Goal: Task Accomplishment & Management: Use online tool/utility

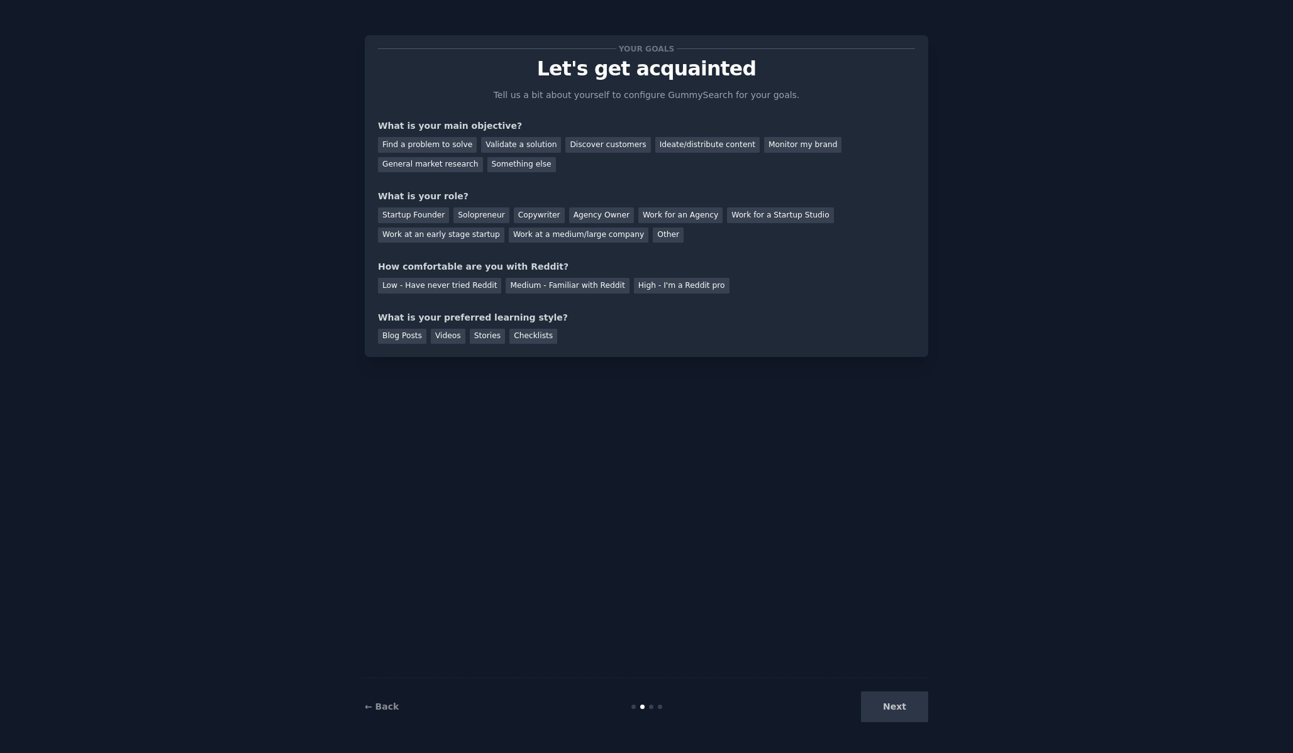
click at [907, 713] on div "Next" at bounding box center [834, 707] width 188 height 31
click at [896, 709] on div "Next" at bounding box center [834, 707] width 188 height 31
click at [900, 710] on div "Next" at bounding box center [834, 707] width 188 height 31
click at [903, 709] on div "Next" at bounding box center [834, 707] width 188 height 31
click at [902, 710] on div "Next" at bounding box center [834, 707] width 188 height 31
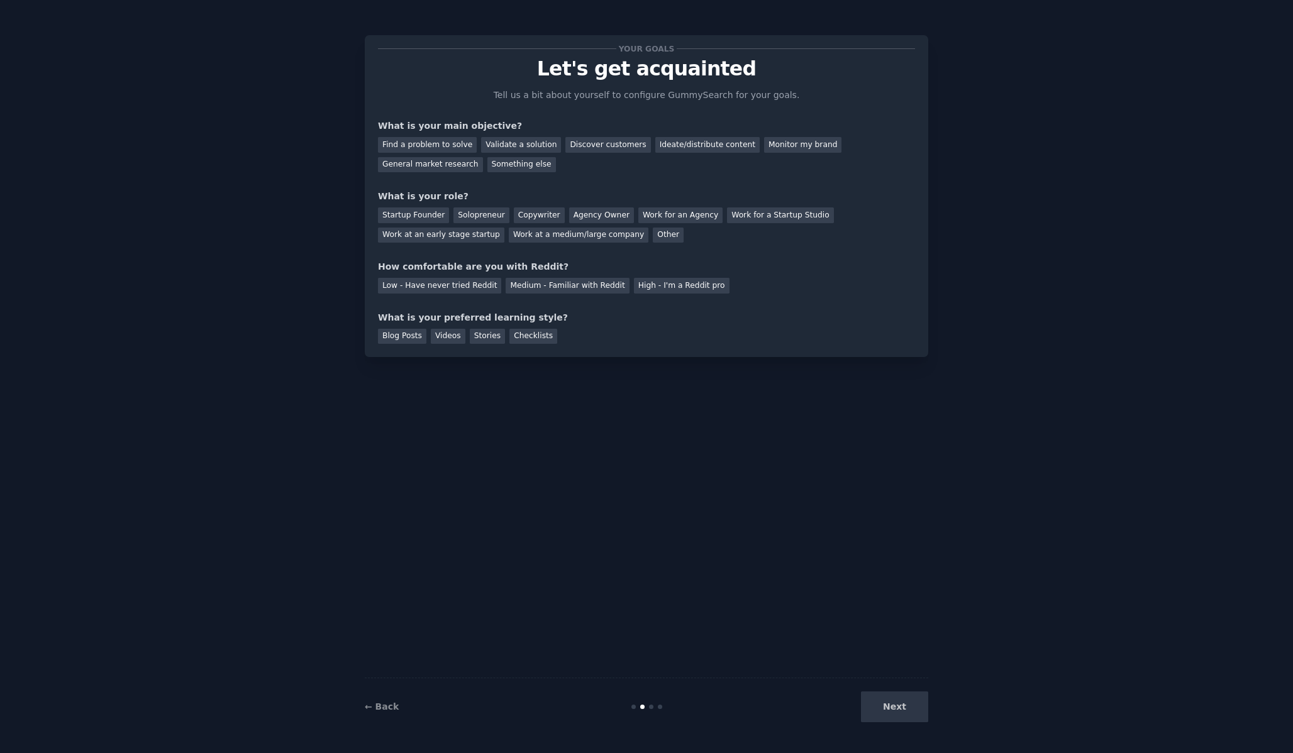
click at [893, 710] on div "Next" at bounding box center [834, 707] width 188 height 31
click at [776, 141] on div "Monitor my brand" at bounding box center [802, 145] width 77 height 16
click at [607, 218] on div "Agency Owner" at bounding box center [601, 215] width 65 height 16
click at [573, 288] on div "Medium - Familiar with Reddit" at bounding box center [567, 286] width 123 height 16
click at [401, 340] on div "Blog Posts" at bounding box center [402, 337] width 48 height 16
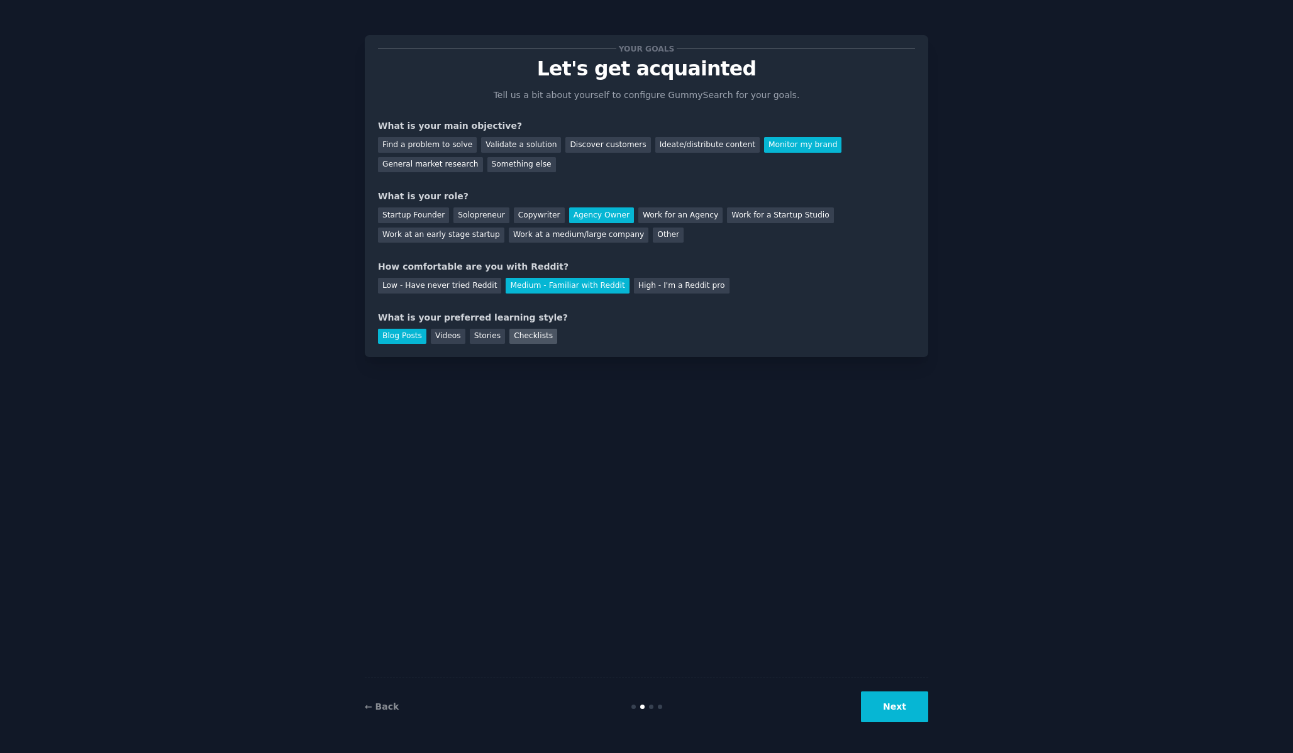
click at [521, 336] on div "Checklists" at bounding box center [533, 337] width 48 height 16
click at [409, 334] on div "Blog Posts" at bounding box center [402, 337] width 48 height 16
click at [910, 710] on button "Next" at bounding box center [894, 707] width 67 height 31
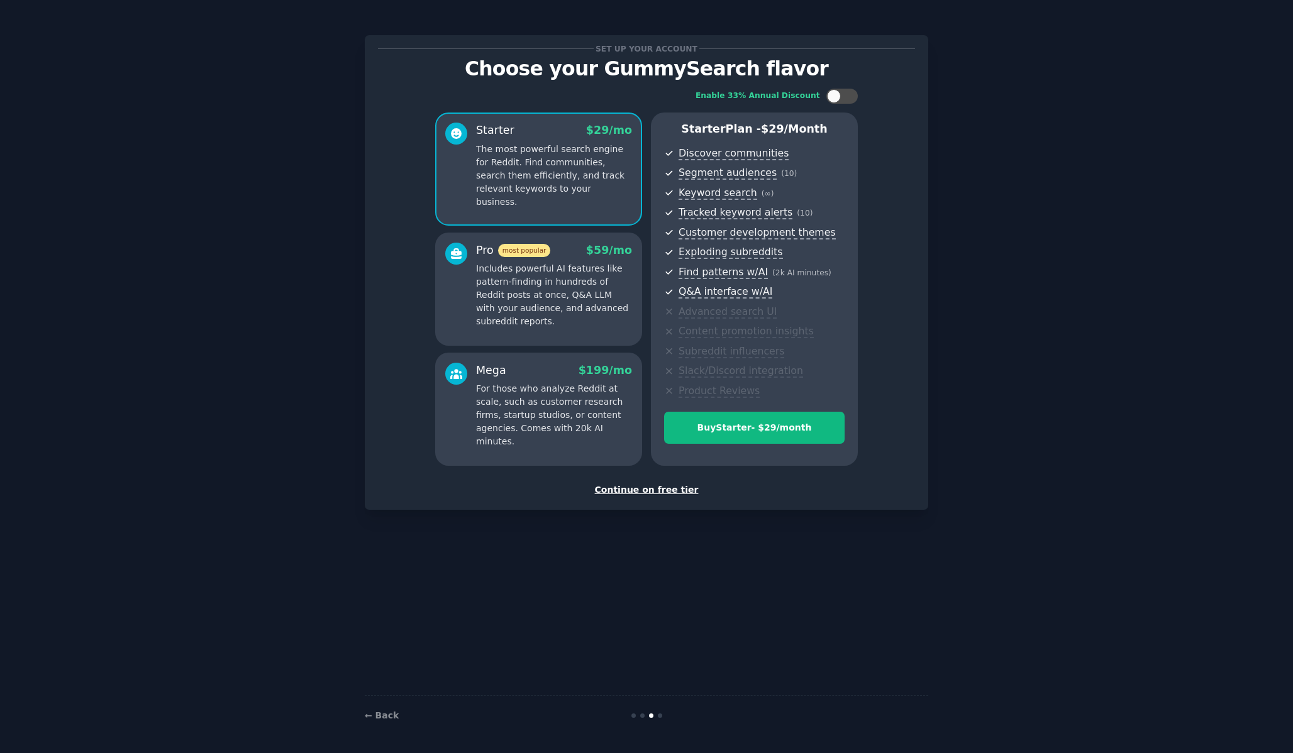
click at [645, 490] on div "Continue on free tier" at bounding box center [646, 490] width 537 height 13
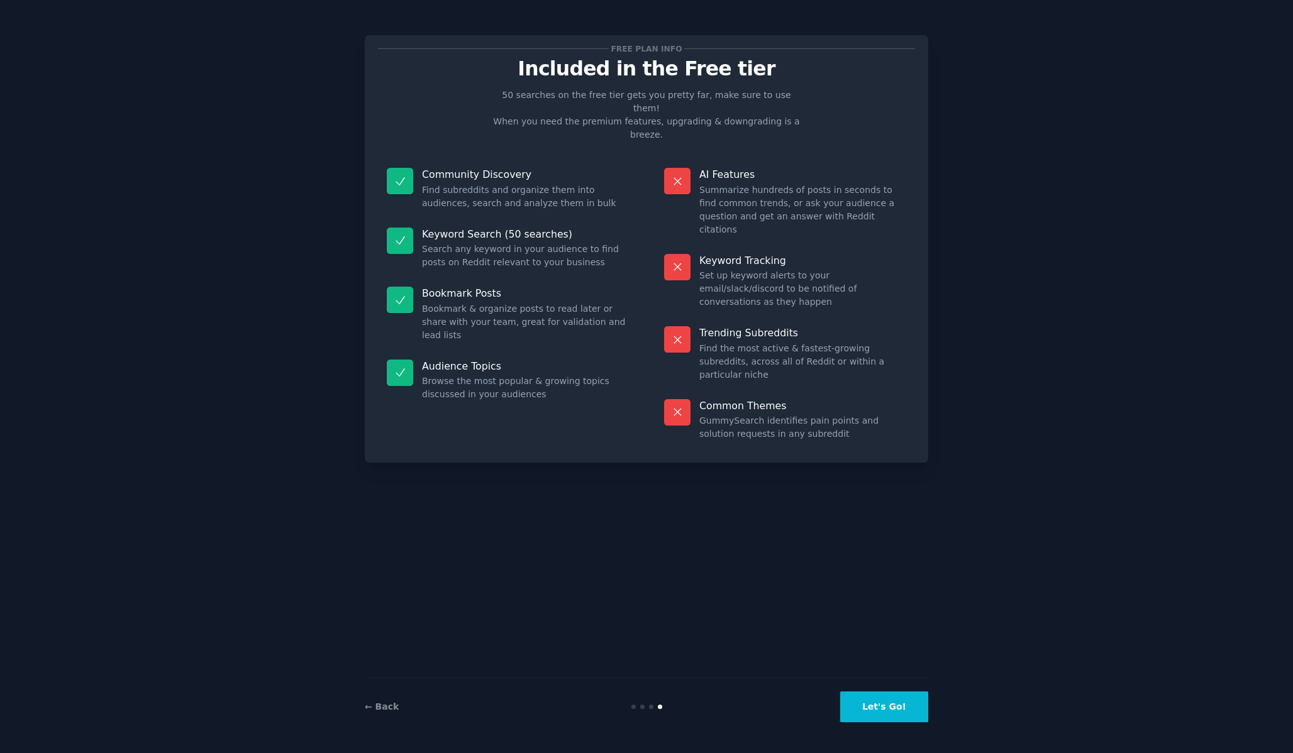
click at [881, 718] on button "Let's Go!" at bounding box center [884, 707] width 88 height 31
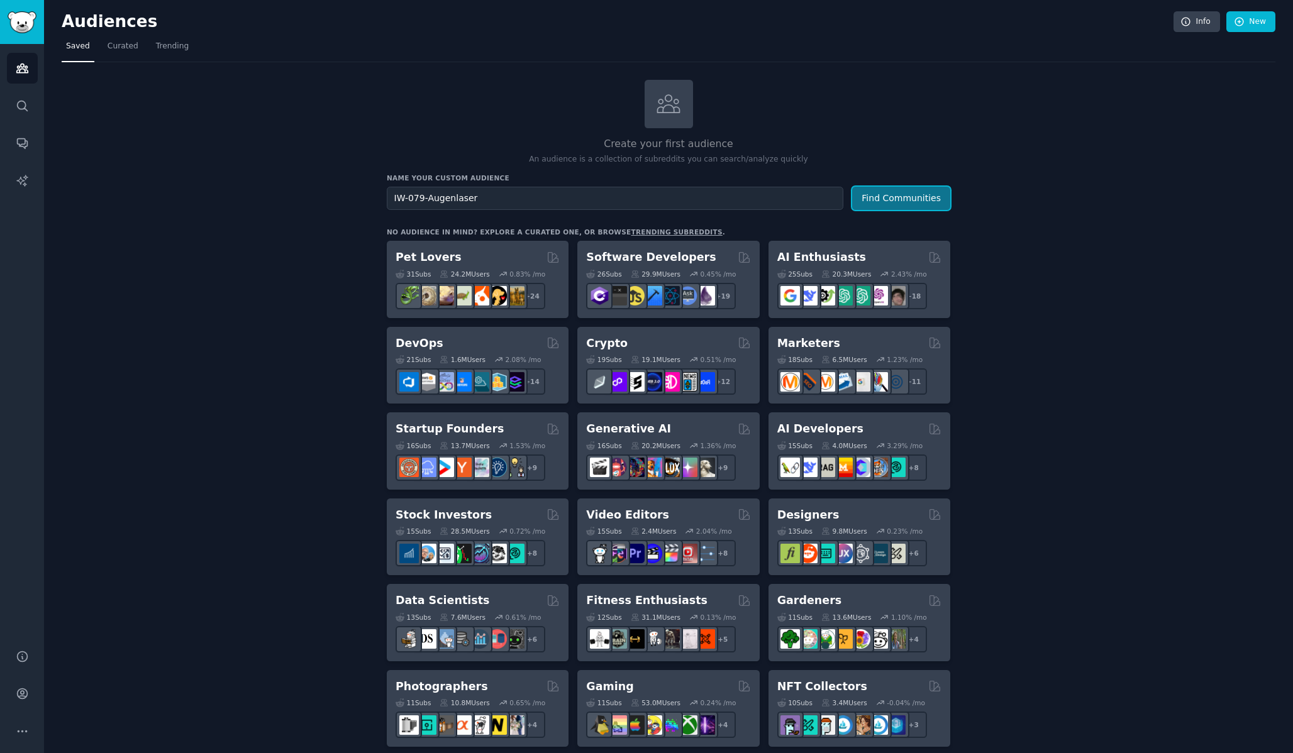
click at [897, 199] on button "Find Communities" at bounding box center [901, 198] width 98 height 23
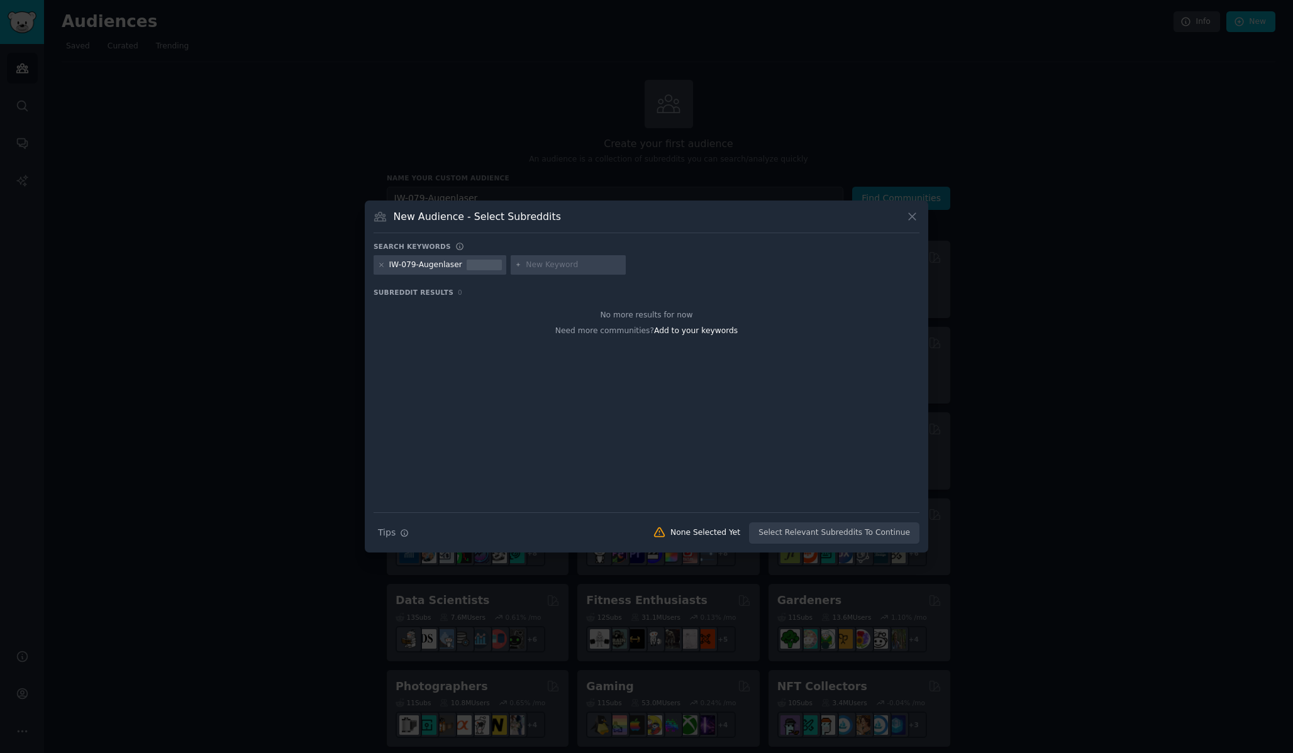
click at [915, 217] on icon at bounding box center [911, 216] width 13 height 13
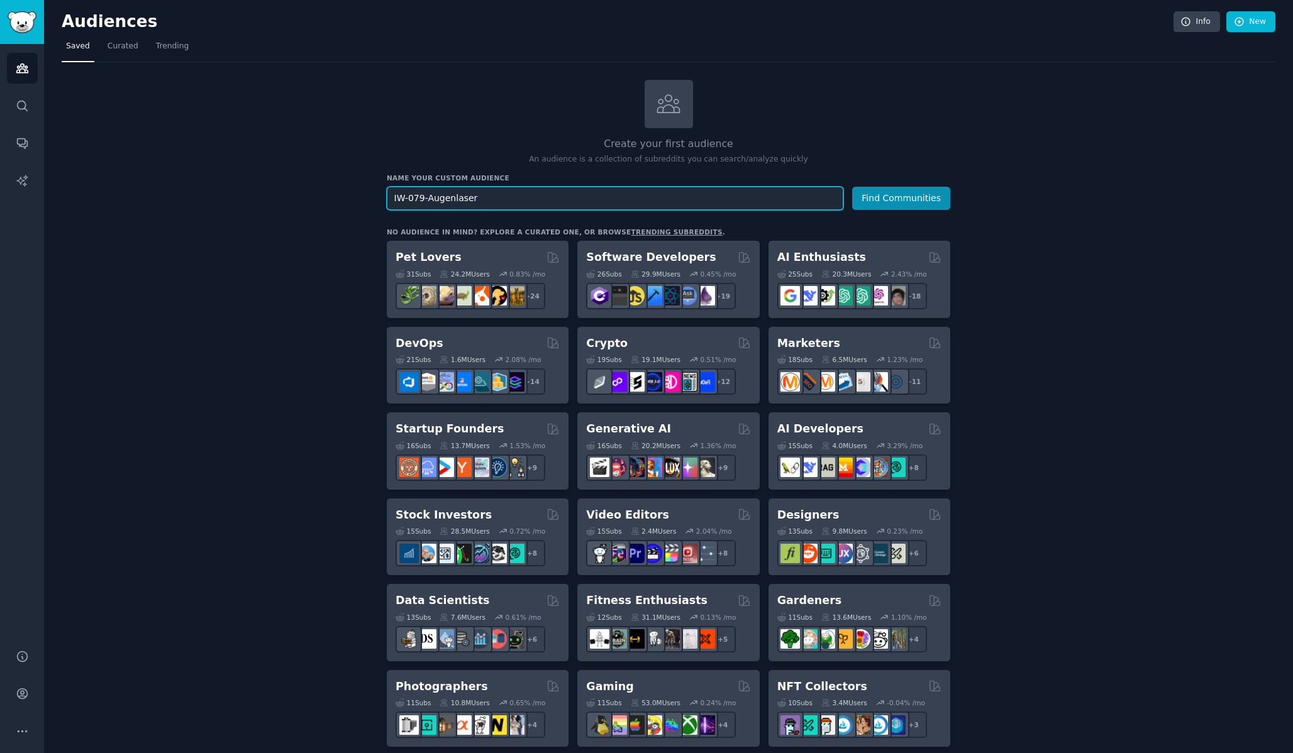
click at [520, 200] on input "IW-079-Augenlaser" at bounding box center [615, 198] width 456 height 23
type input "Augenlasern"
click at [901, 199] on button "Find Communities" at bounding box center [901, 198] width 98 height 23
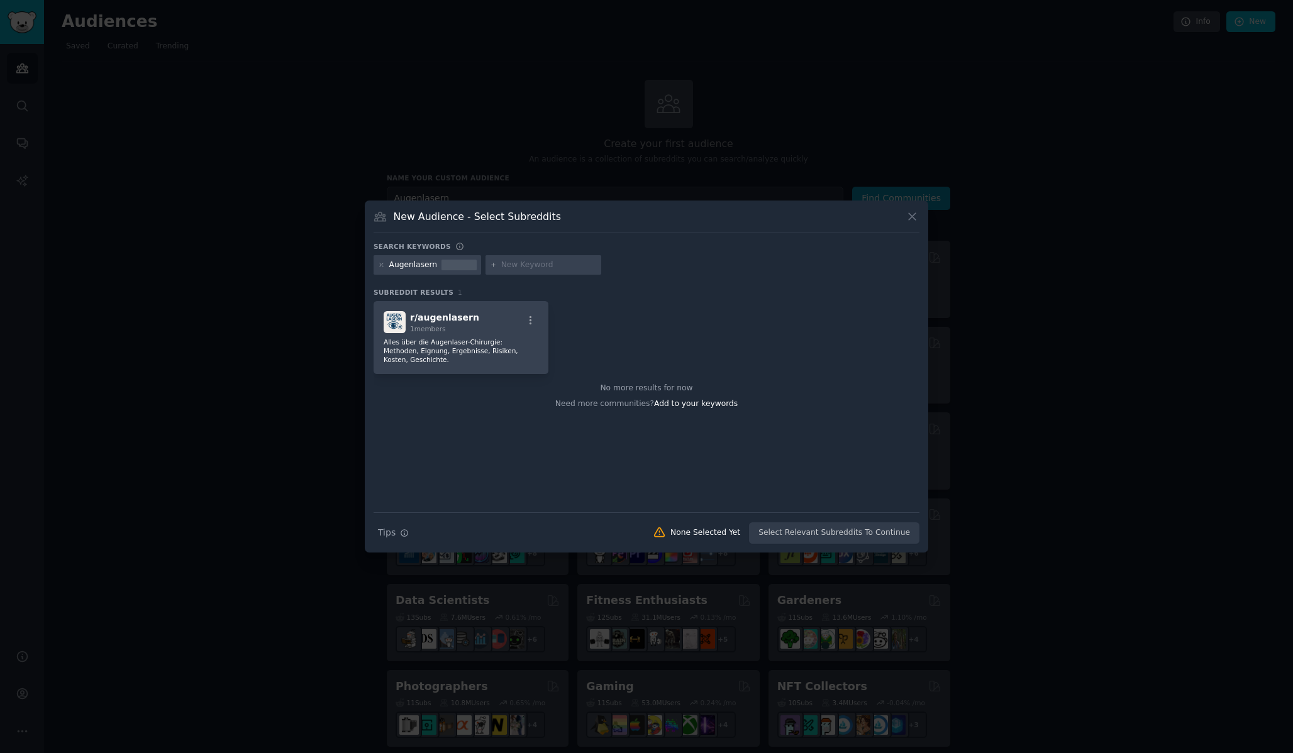
click at [514, 268] on input "text" at bounding box center [549, 265] width 96 height 11
type input "[MEDICAL_DATA]"
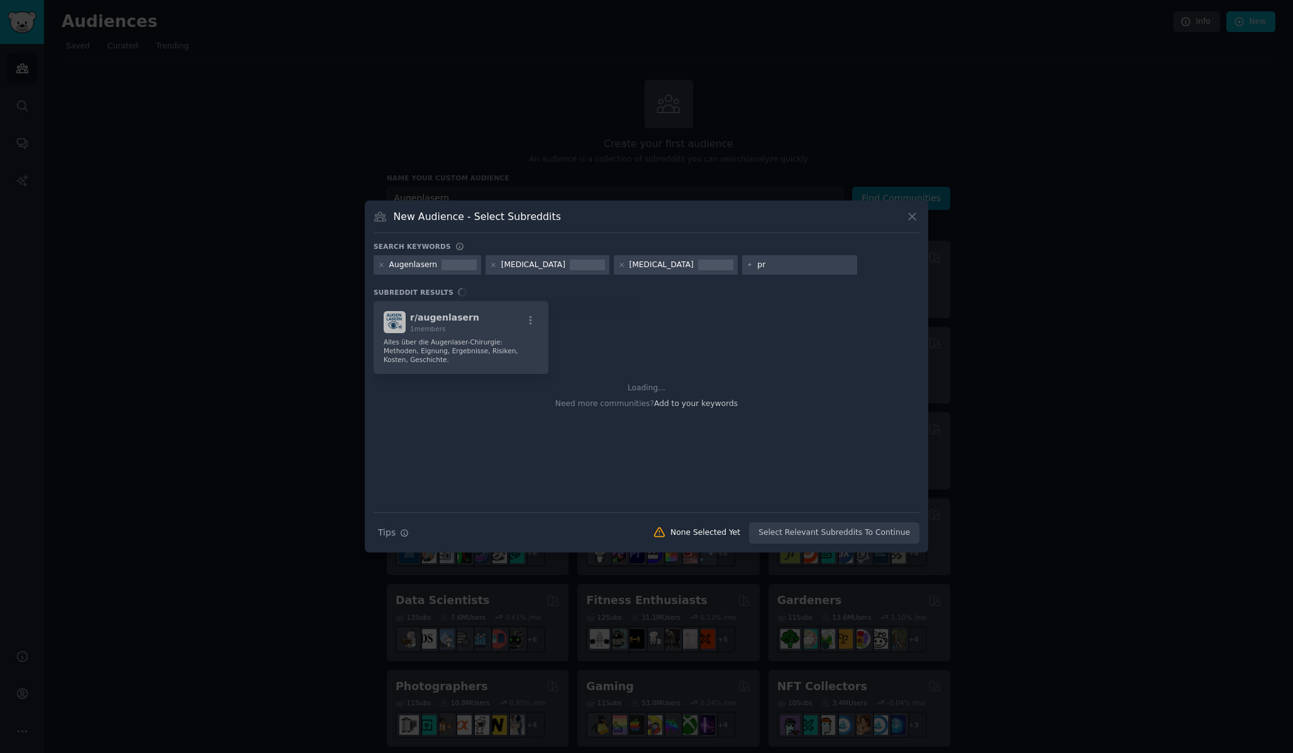
type input "prk"
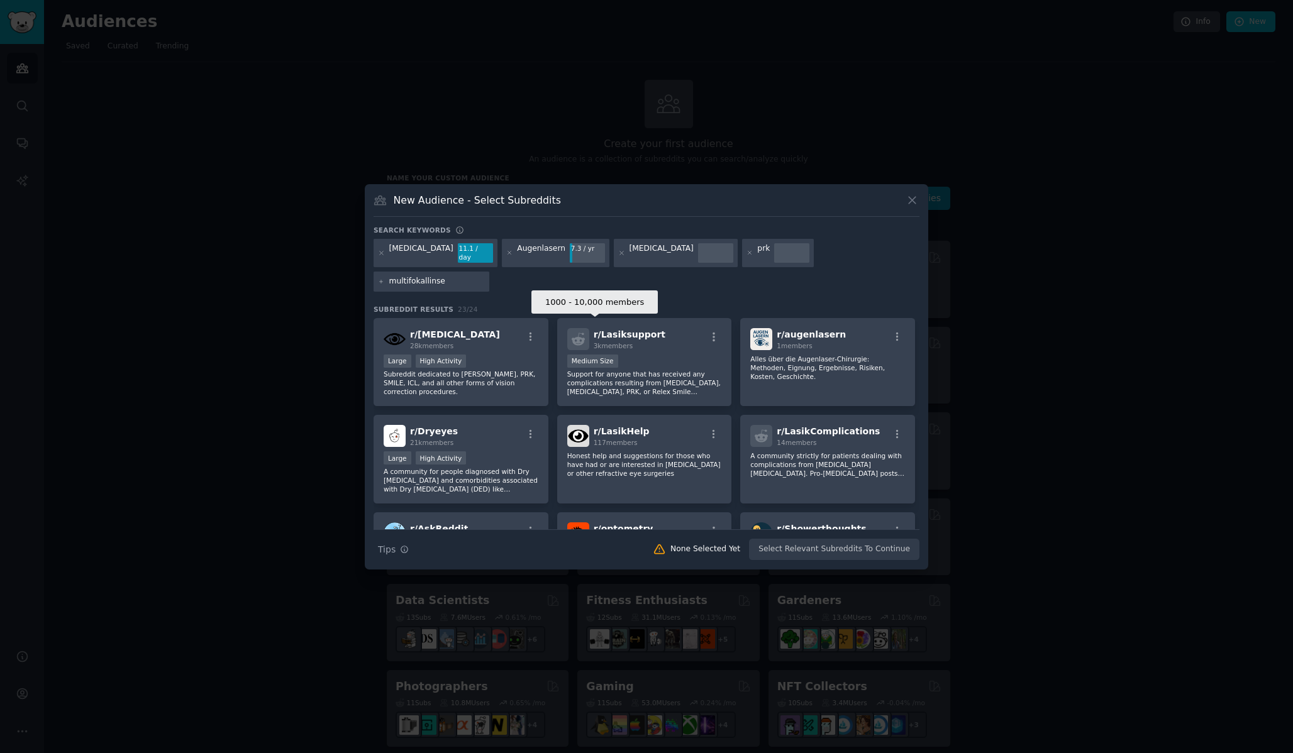
type input "multifokallinsen"
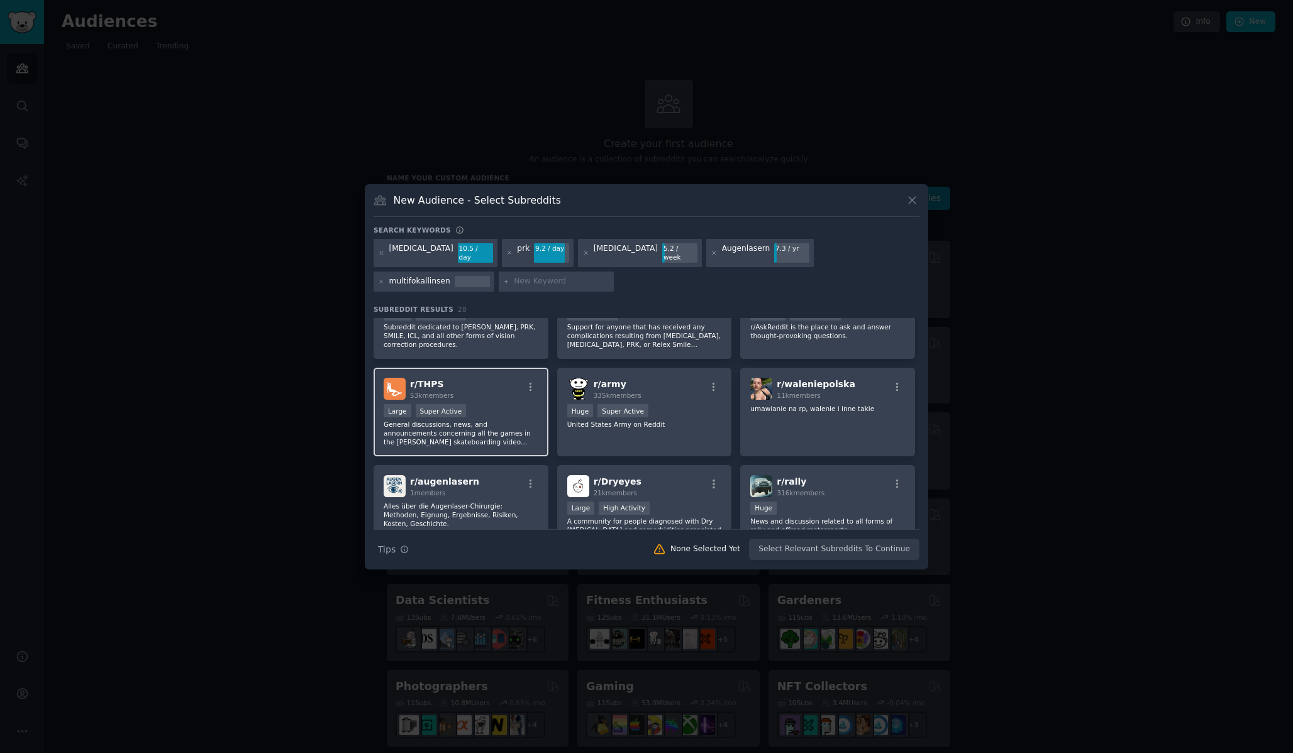
scroll to position [49, 0]
click at [706, 246] on div "Augenlasern 7.3 / yr" at bounding box center [760, 253] width 108 height 29
click at [722, 251] on div "Augenlasern" at bounding box center [746, 253] width 48 height 20
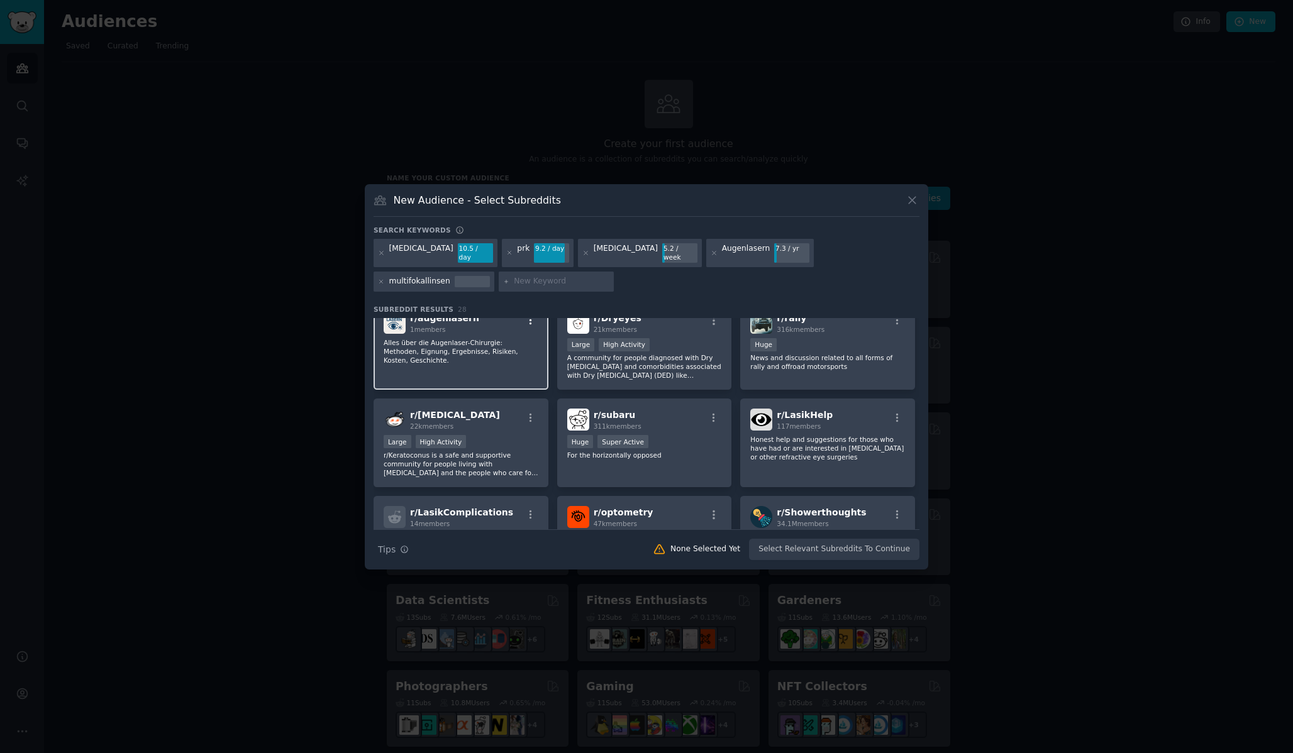
click at [530, 316] on icon "button" at bounding box center [530, 320] width 11 height 11
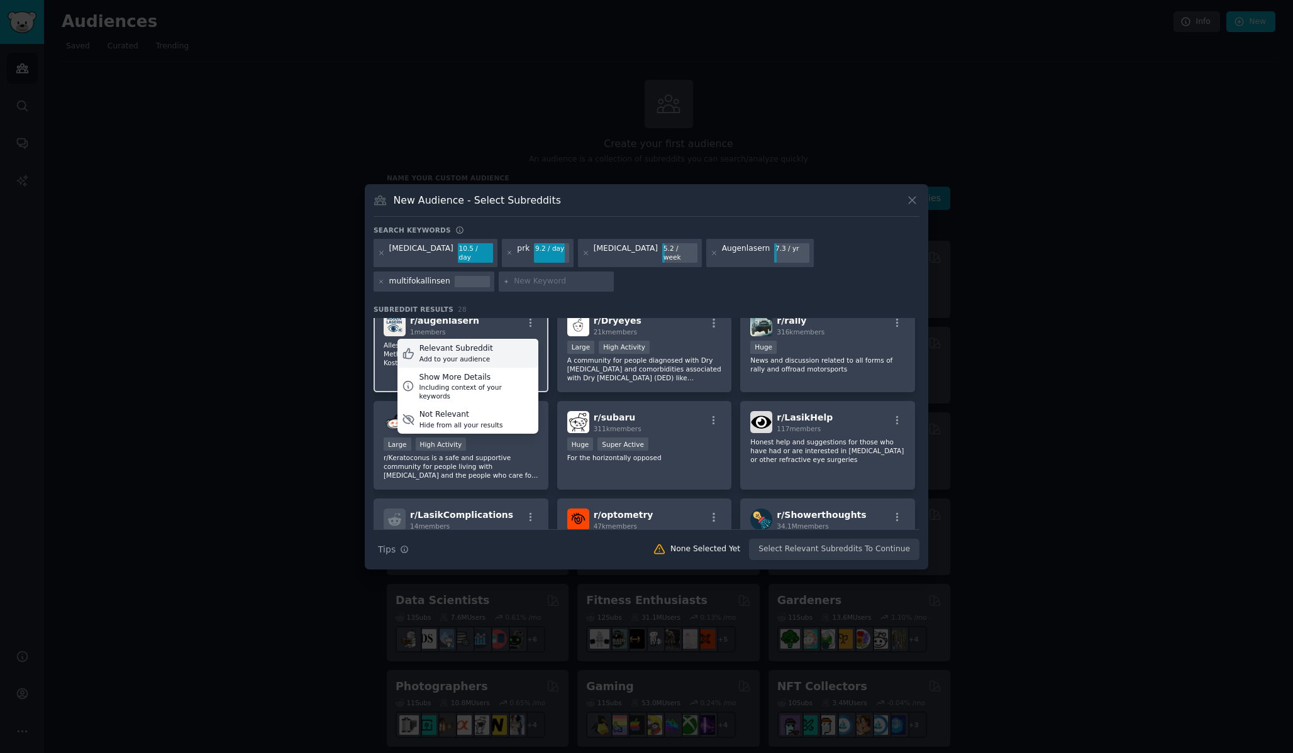
click at [470, 355] on div "Add to your audience" at bounding box center [456, 359] width 74 height 9
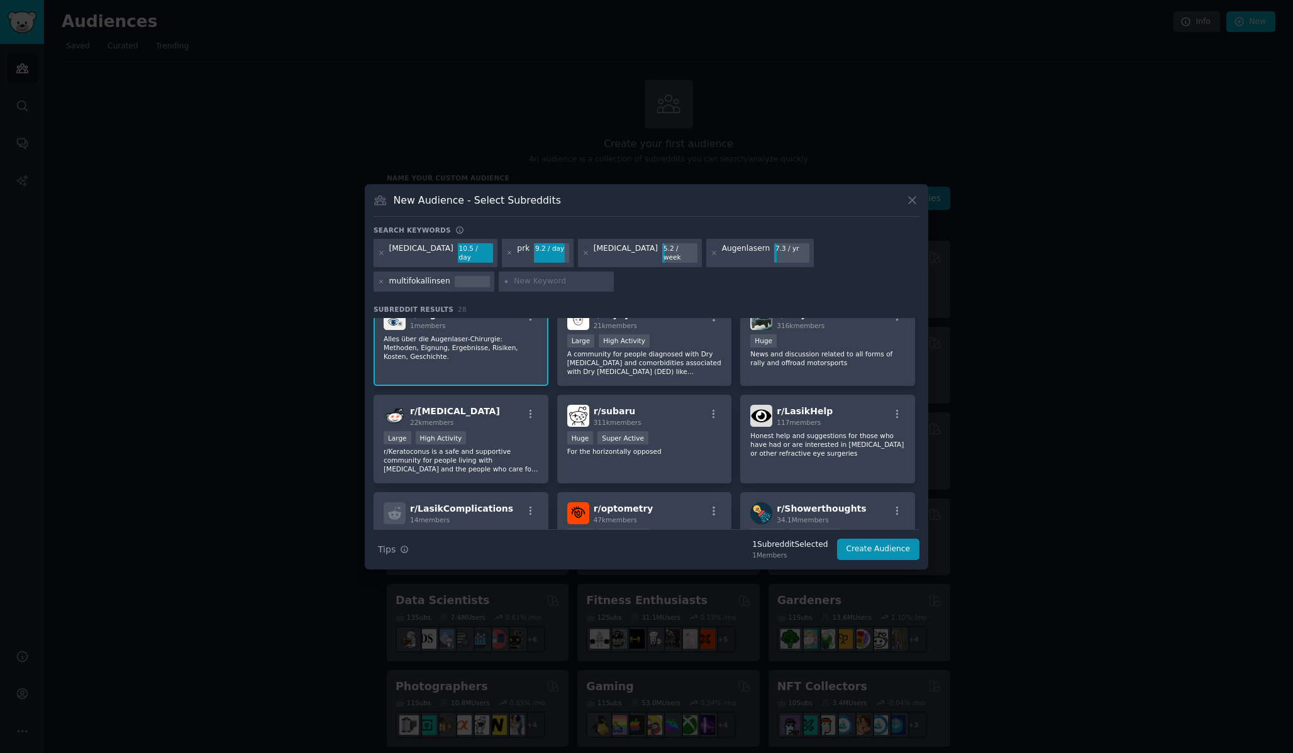
scroll to position [0, 0]
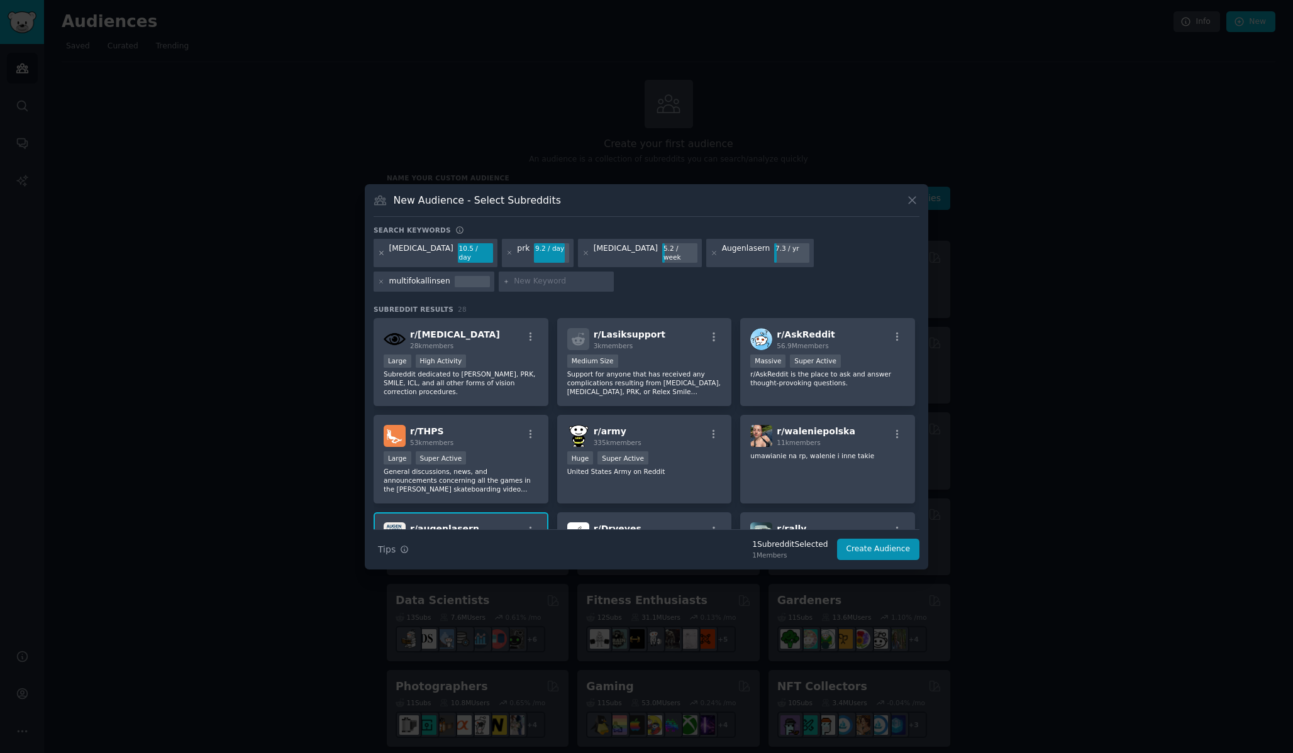
click at [380, 253] on icon at bounding box center [381, 253] width 3 height 3
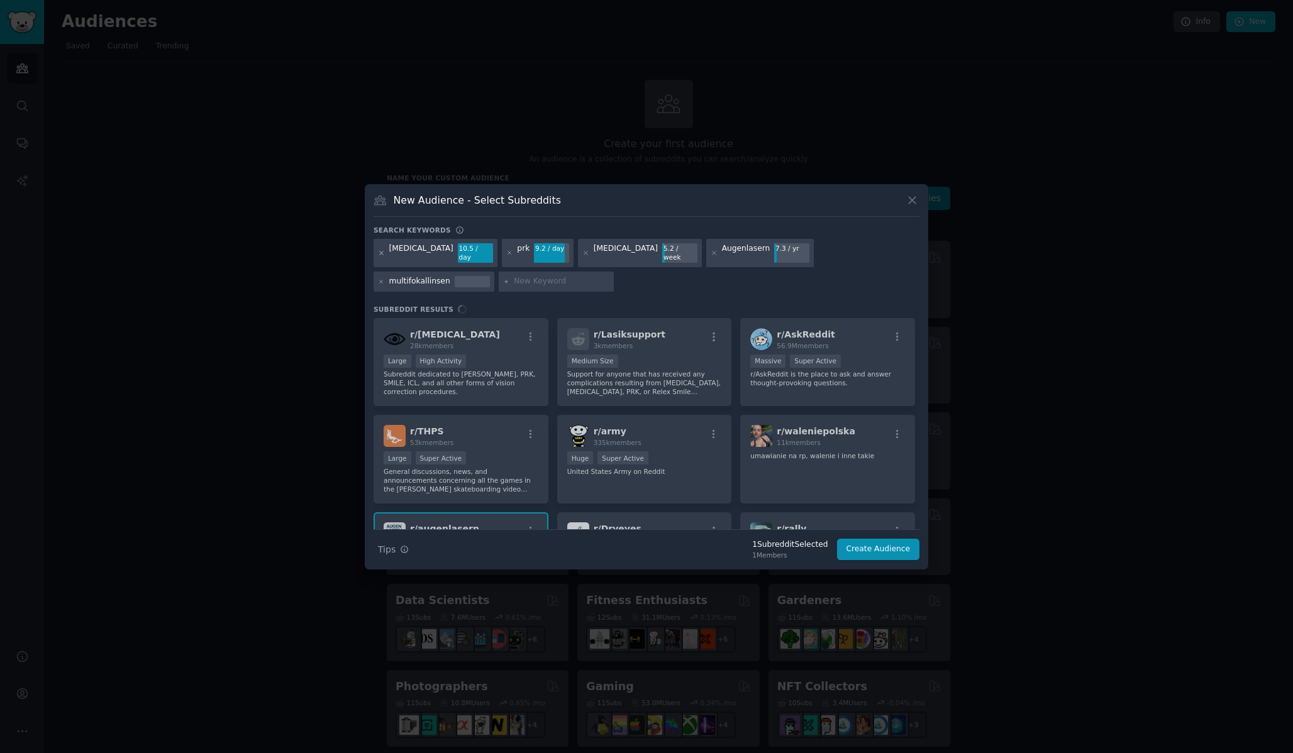
click at [380, 253] on icon at bounding box center [381, 253] width 7 height 7
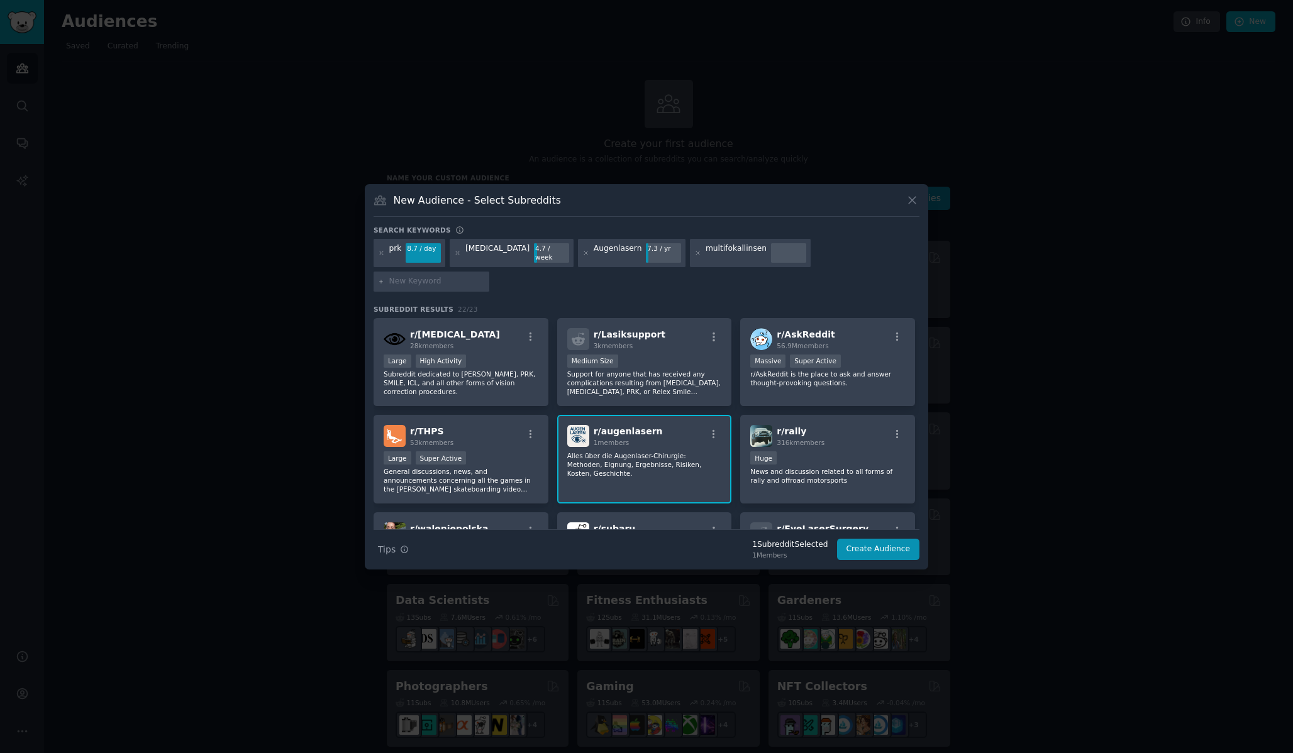
click at [381, 261] on div at bounding box center [381, 253] width 7 height 20
click at [380, 255] on icon at bounding box center [381, 253] width 3 height 3
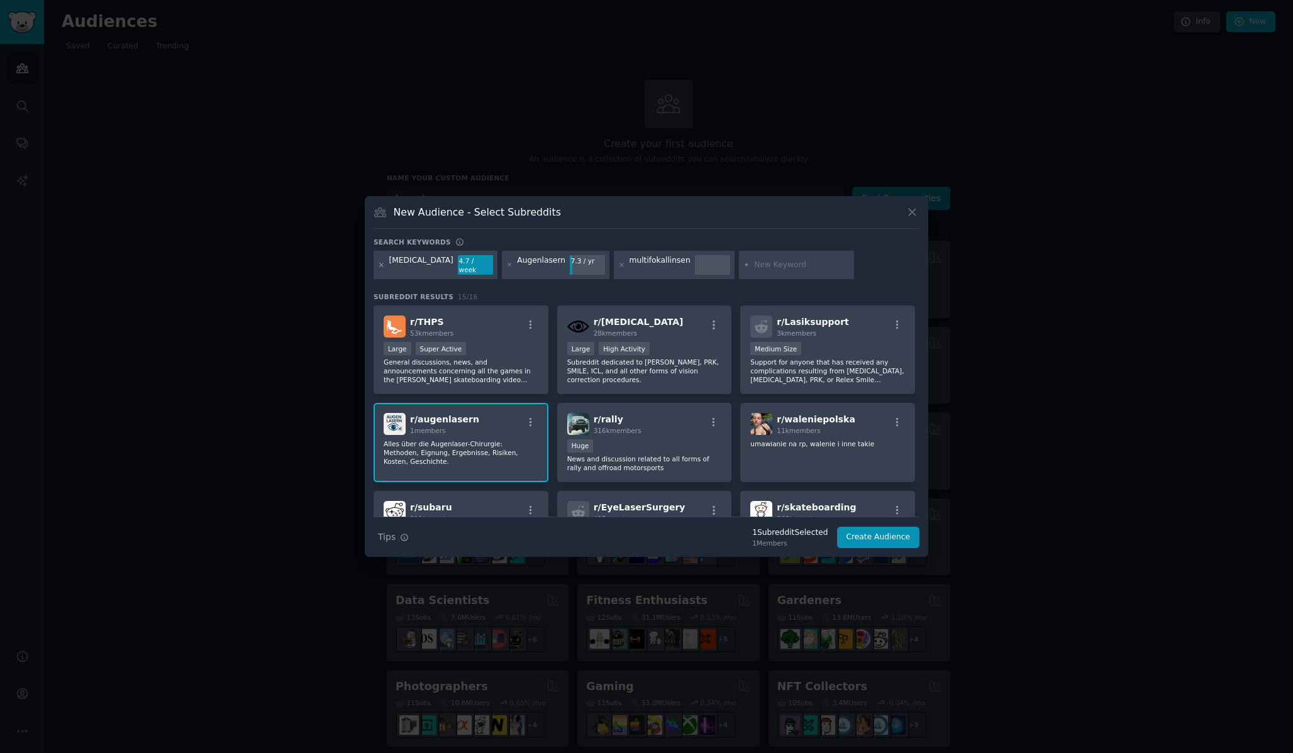
click at [381, 265] on icon at bounding box center [381, 264] width 3 height 3
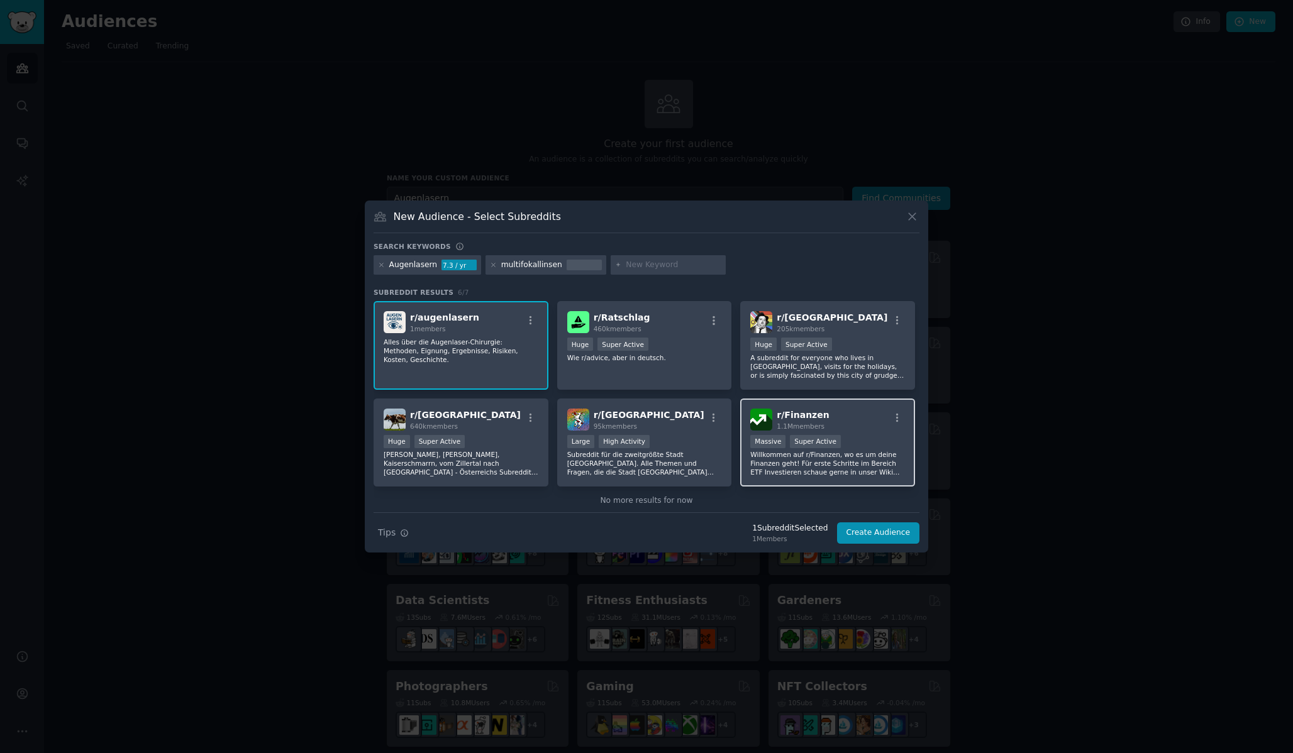
scroll to position [18, 0]
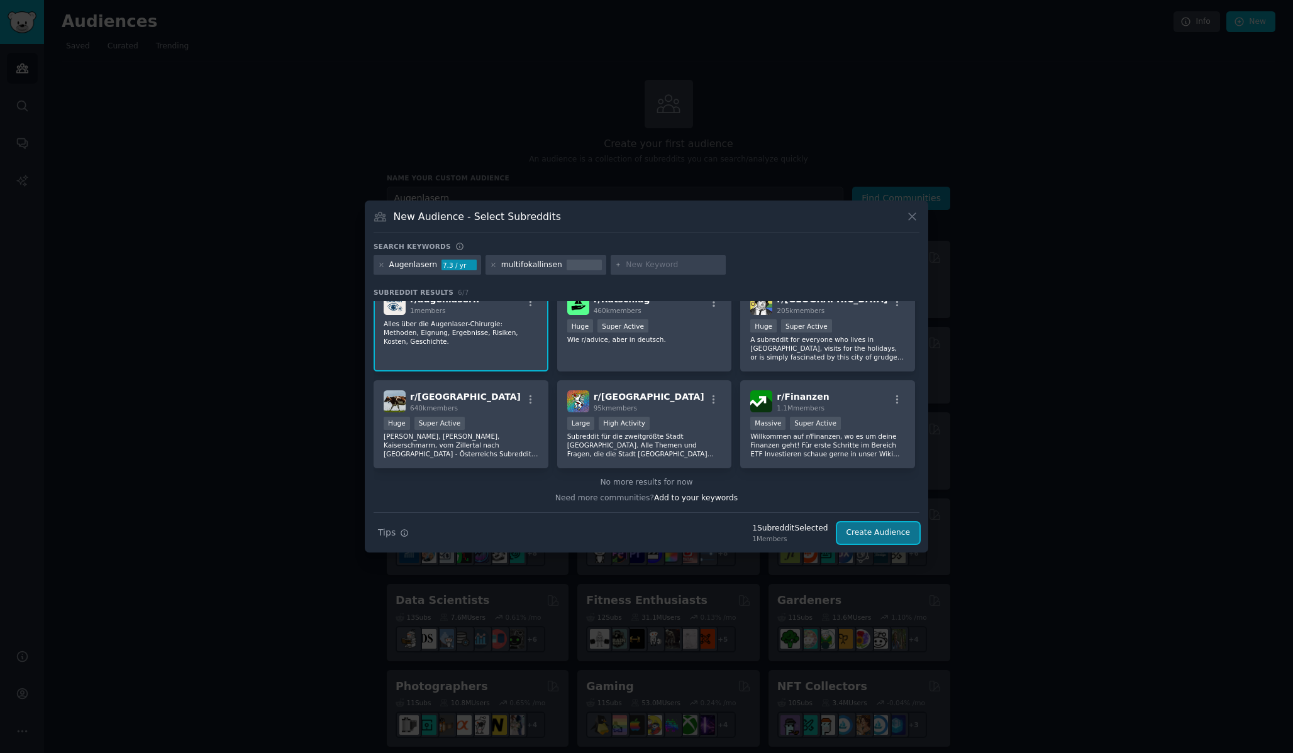
click at [885, 531] on button "Create Audience" at bounding box center [878, 533] width 83 height 21
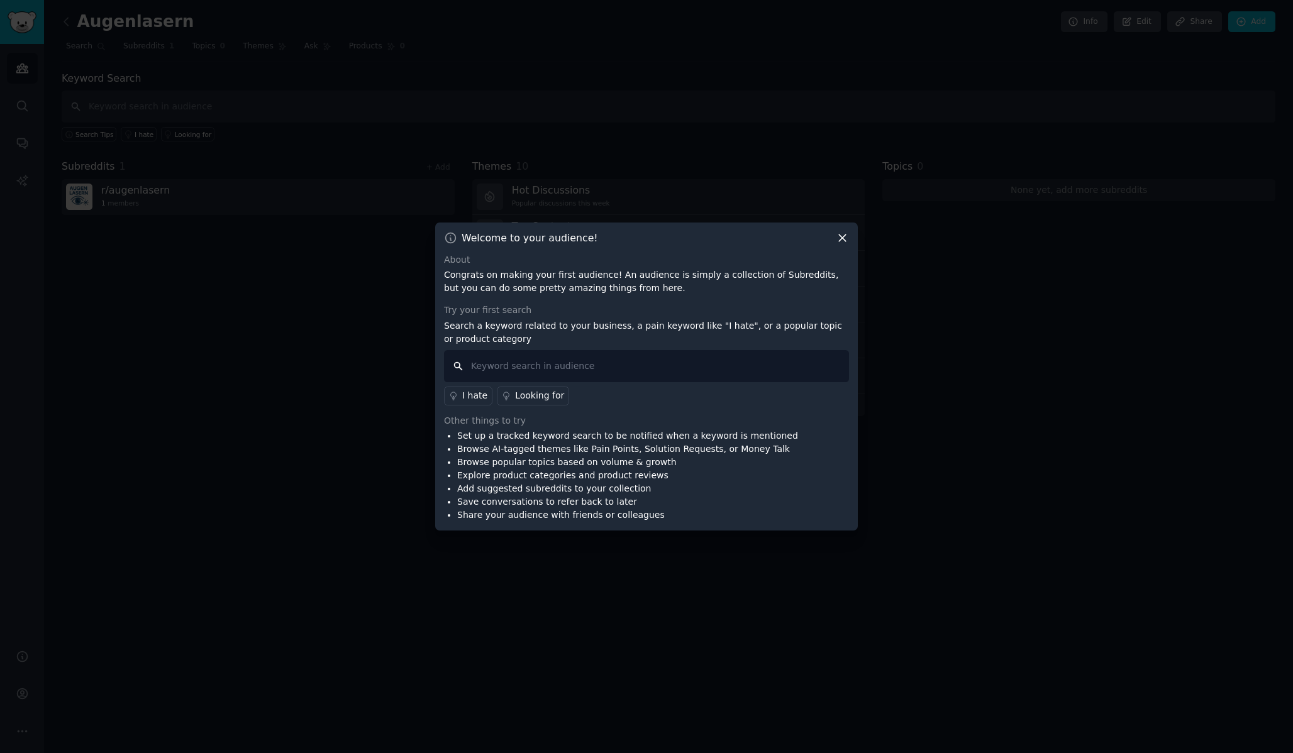
click at [535, 368] on input "text" at bounding box center [646, 366] width 405 height 32
type input "artemis"
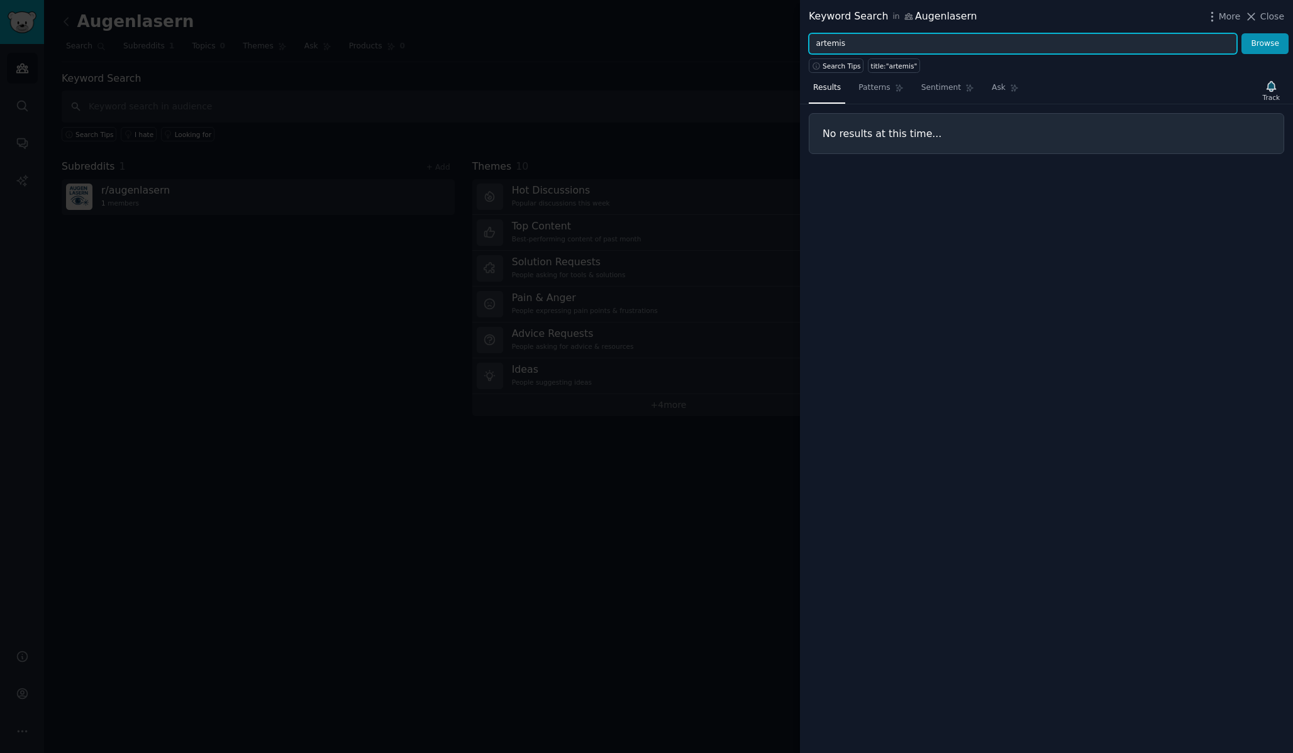
click at [844, 44] on input "artemis" at bounding box center [1023, 43] width 428 height 21
click at [1241, 33] on button "Browse" at bounding box center [1264, 43] width 47 height 21
click at [873, 38] on input "euroeyes" at bounding box center [1023, 43] width 428 height 21
click at [1241, 33] on button "Browse" at bounding box center [1264, 43] width 47 height 21
click at [865, 43] on input "smile" at bounding box center [1023, 43] width 428 height 21
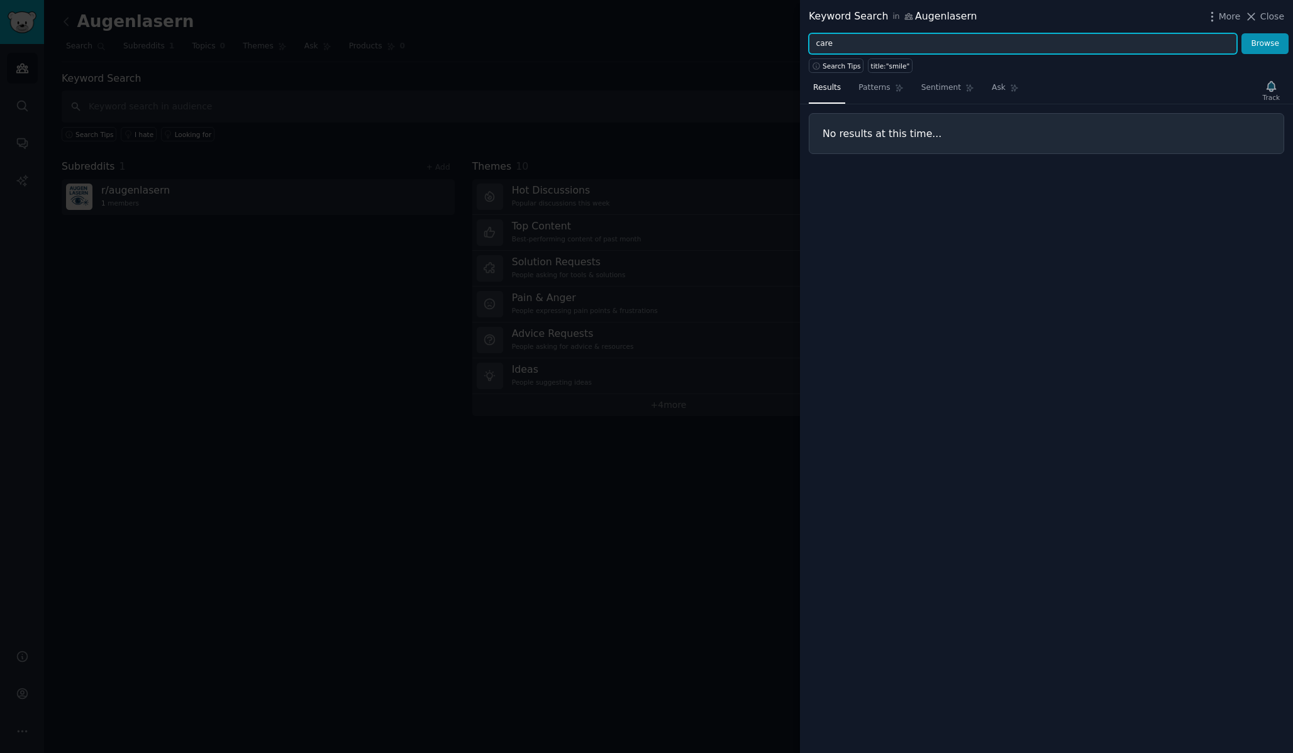
type input "care"
click at [1241, 33] on button "Browse" at bounding box center [1264, 43] width 47 height 21
click at [1275, 25] on div "Keyword Search in Augenlasern More Close" at bounding box center [1046, 16] width 493 height 33
click at [1271, 21] on span "Close" at bounding box center [1272, 16] width 24 height 13
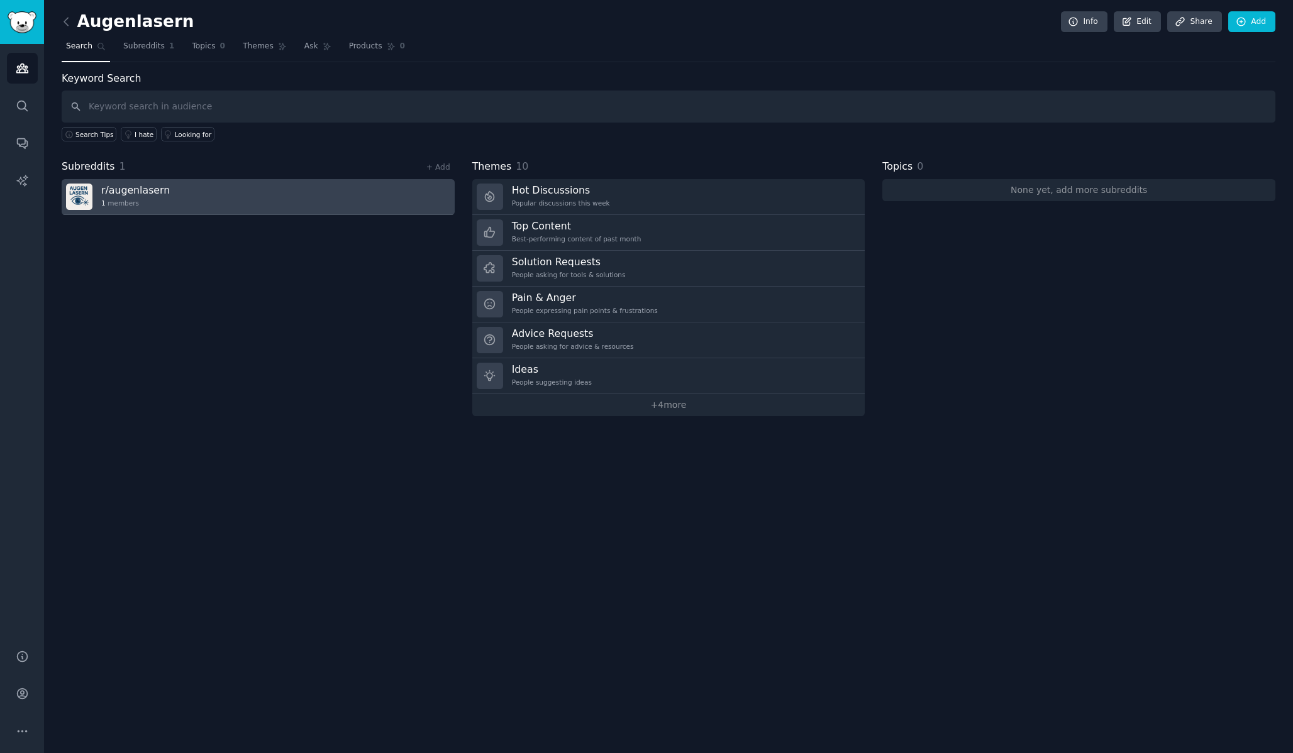
click at [137, 192] on h3 "r/ augenlasern" at bounding box center [135, 190] width 69 height 13
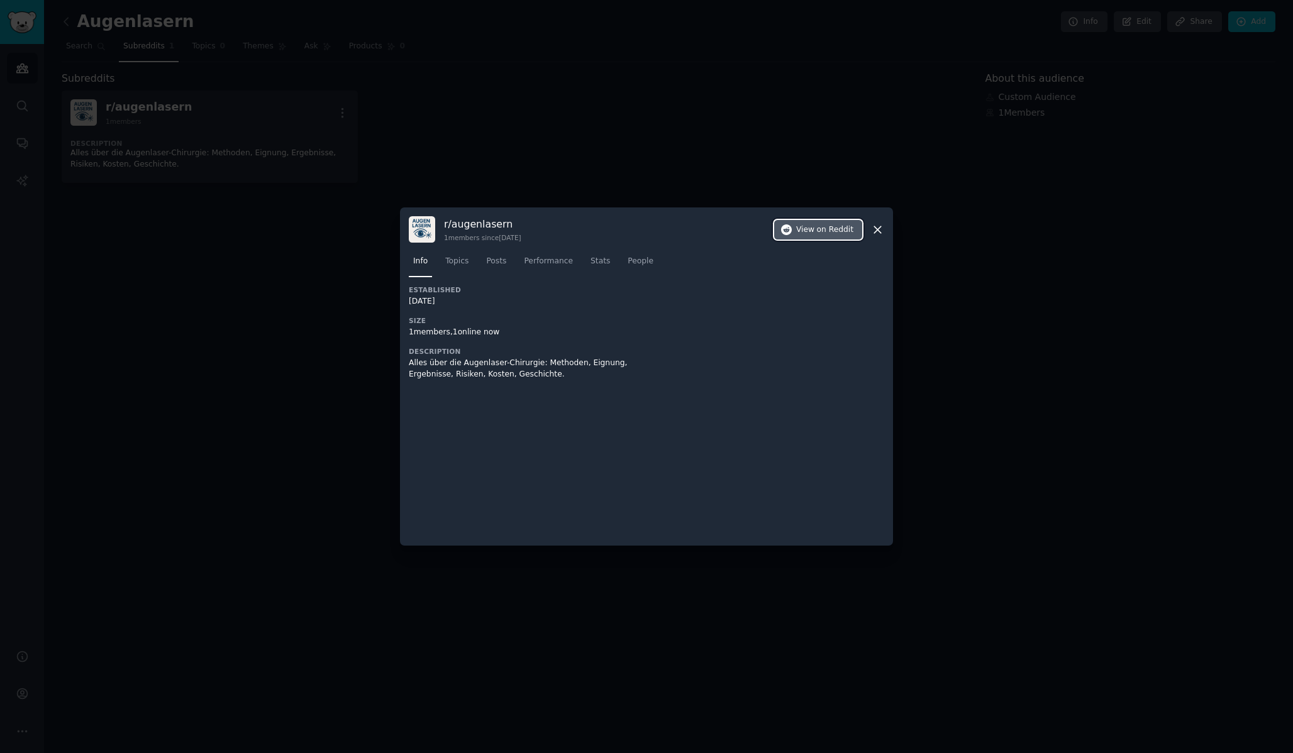
click at [823, 230] on span "on Reddit" at bounding box center [835, 229] width 36 height 11
click at [877, 230] on icon at bounding box center [877, 229] width 7 height 7
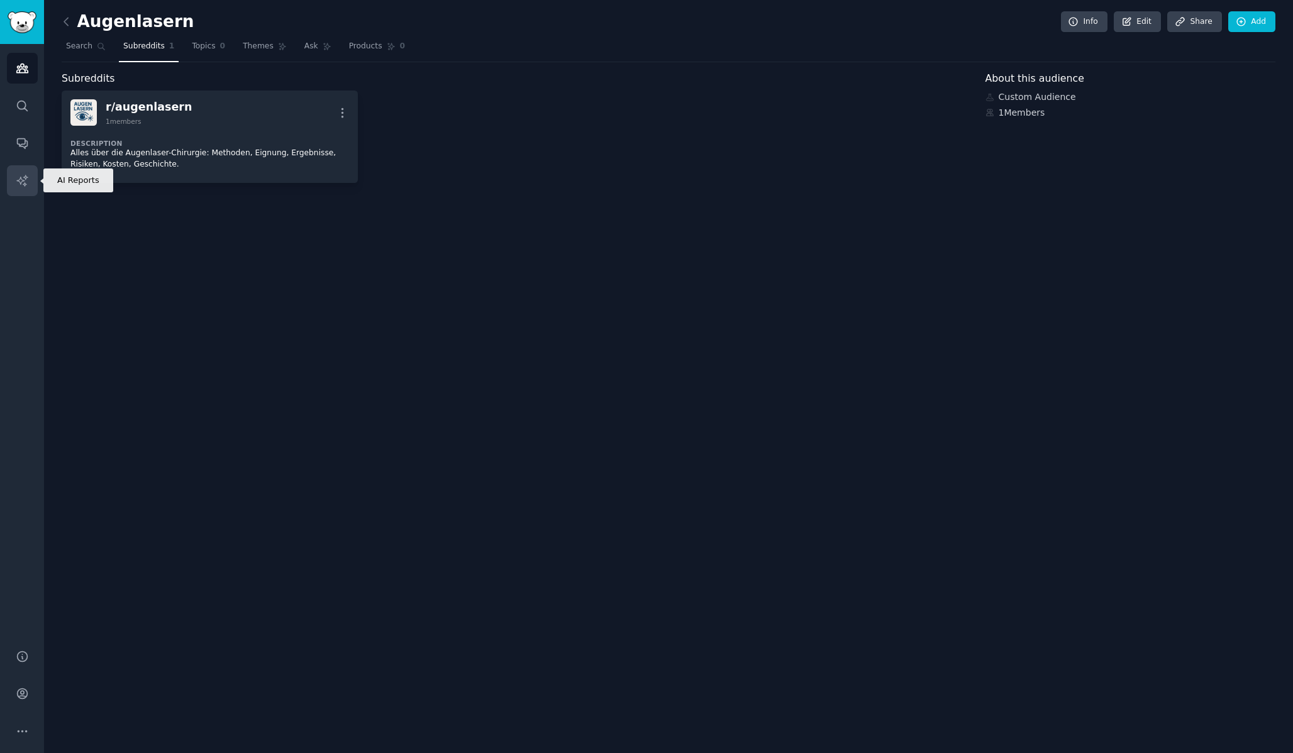
click at [24, 187] on link "AI Reports" at bounding box center [22, 180] width 31 height 31
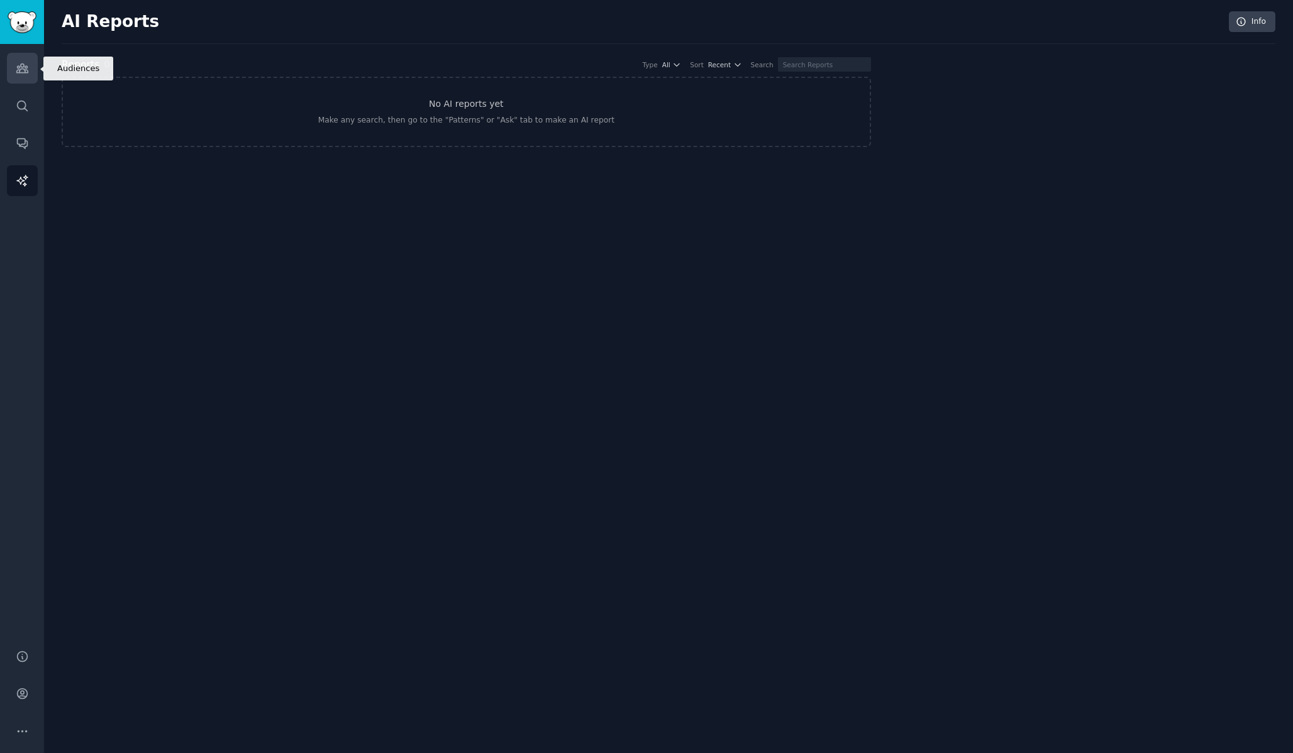
click at [20, 78] on link "Audiences" at bounding box center [22, 68] width 31 height 31
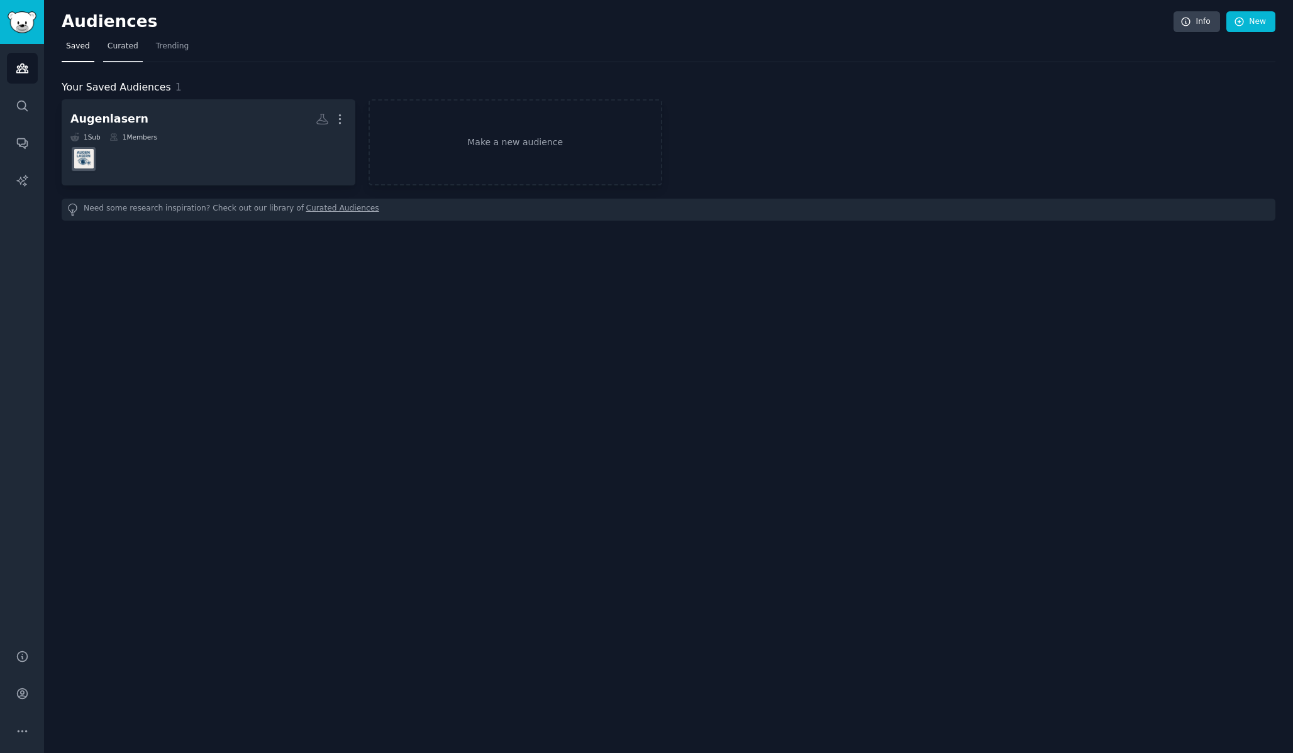
click at [128, 50] on span "Curated" at bounding box center [123, 46] width 31 height 11
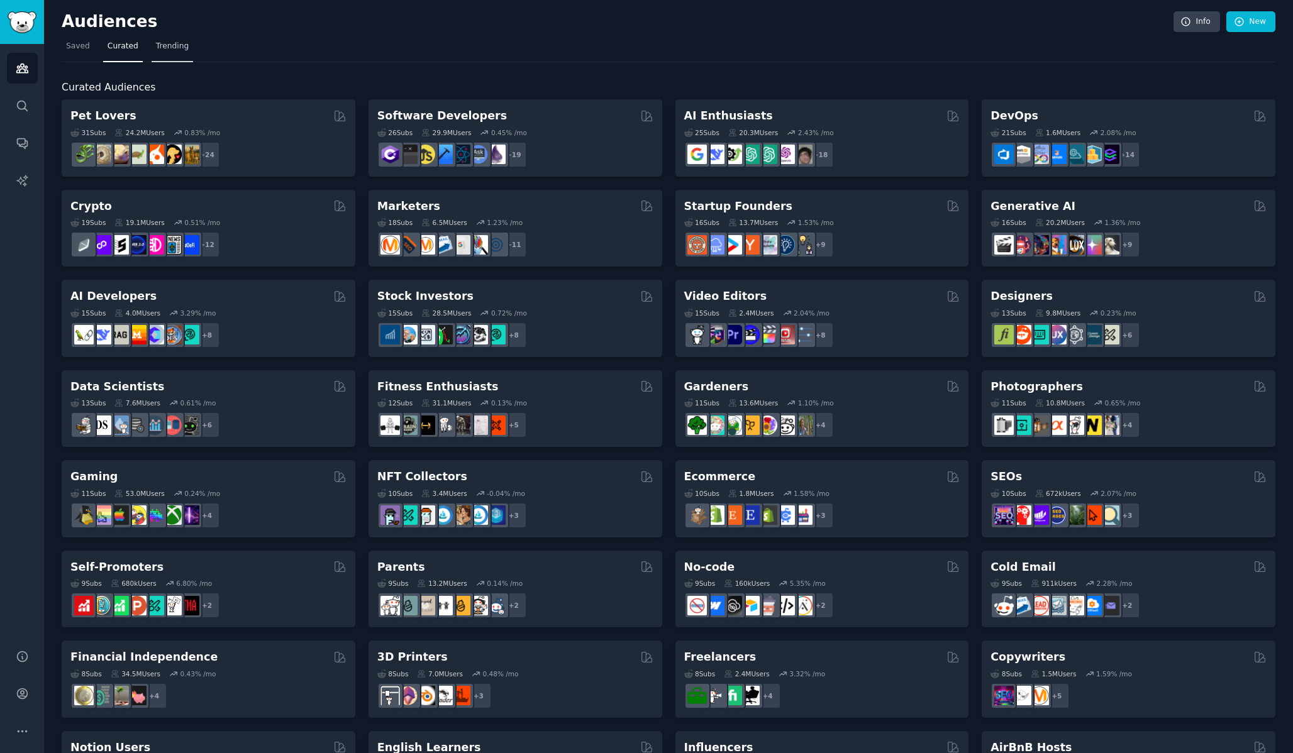
click at [179, 50] on span "Trending" at bounding box center [172, 46] width 33 height 11
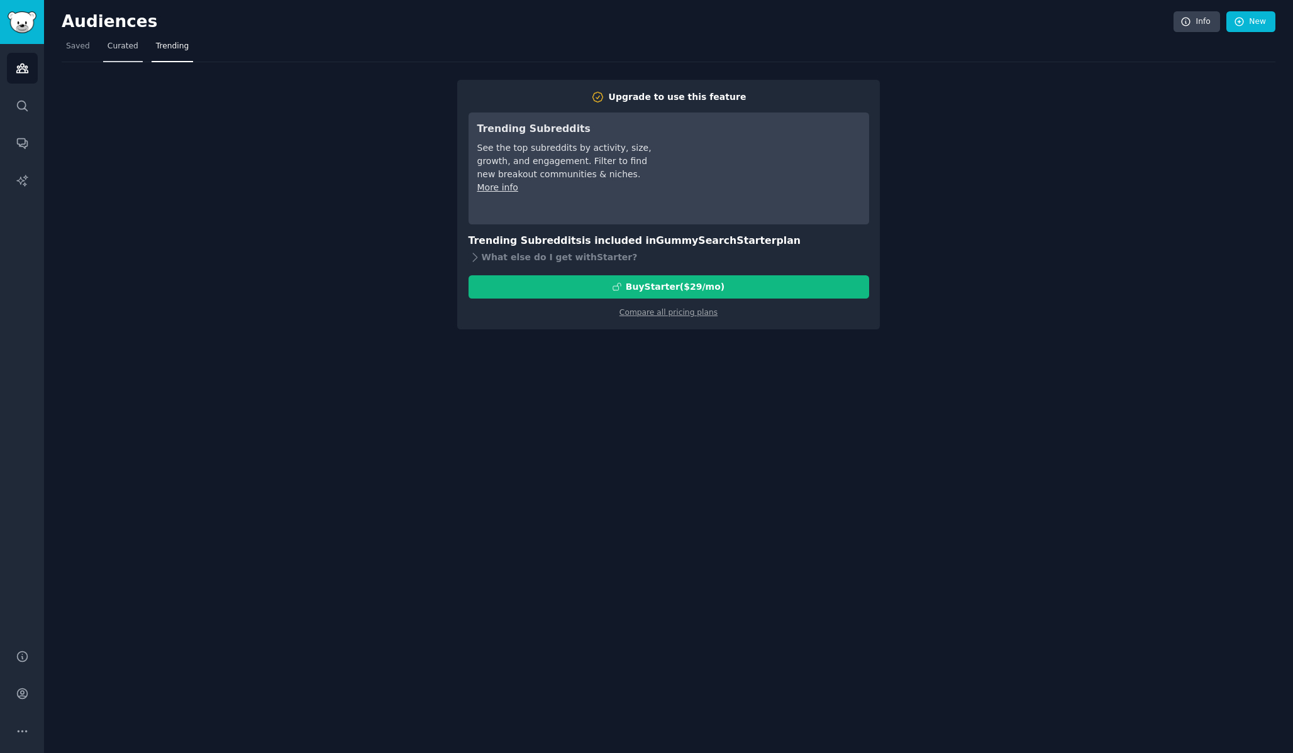
click at [123, 48] on span "Curated" at bounding box center [123, 46] width 31 height 11
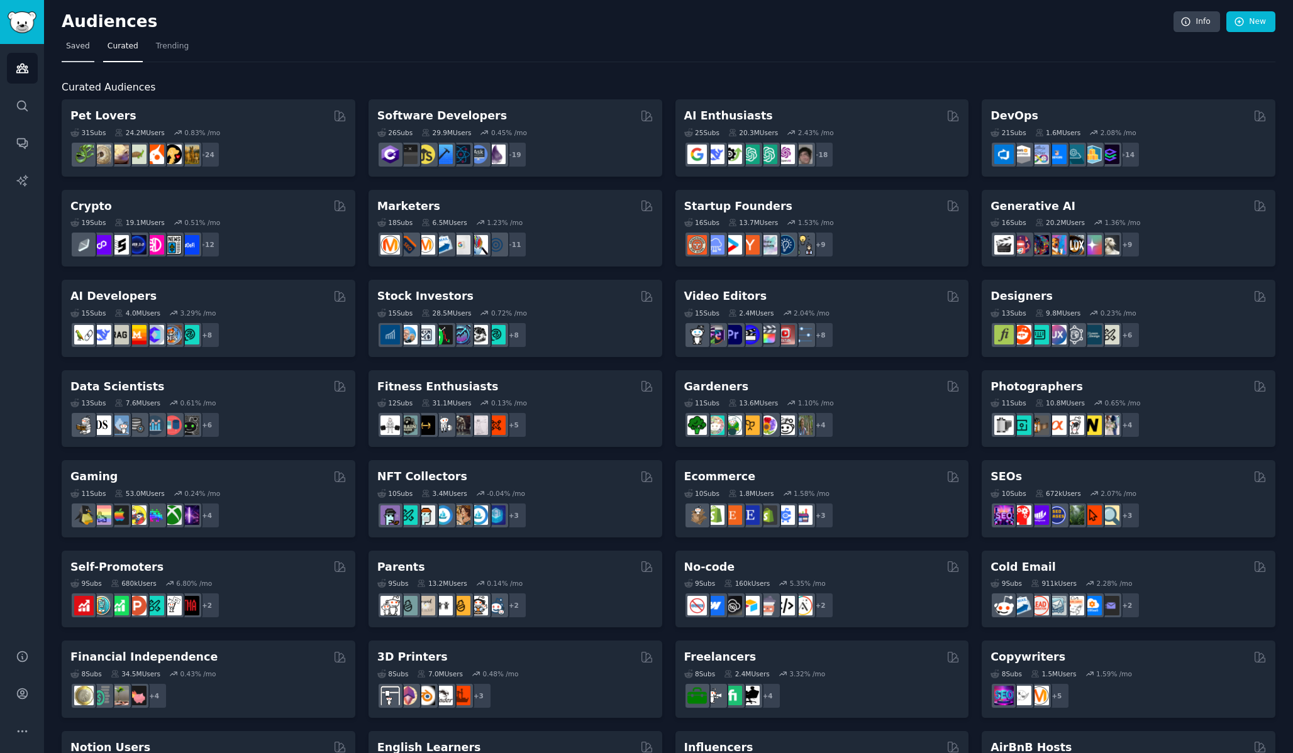
click at [82, 53] on link "Saved" at bounding box center [78, 49] width 33 height 26
